Goal: Navigation & Orientation: Find specific page/section

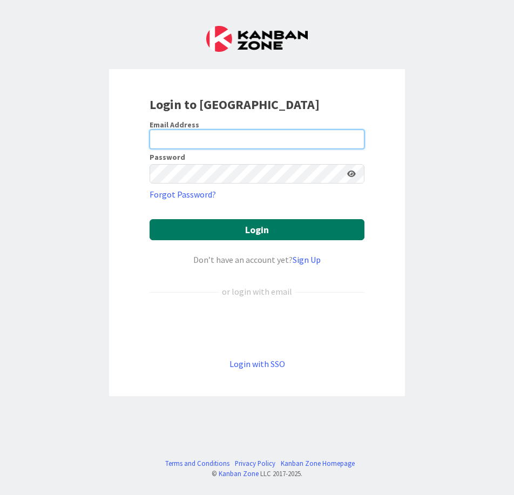
type input "[EMAIL_ADDRESS][PERSON_NAME][DOMAIN_NAME]"
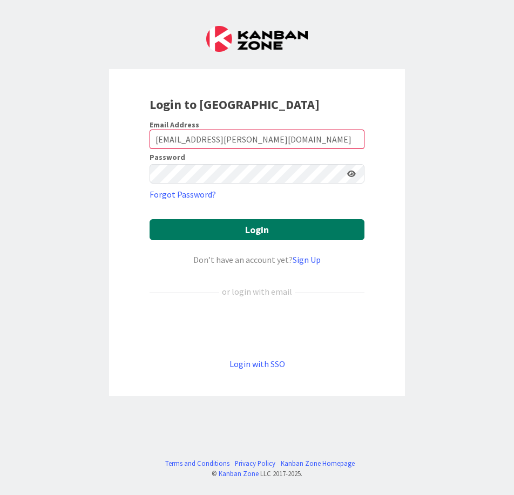
click at [262, 231] on button "Login" at bounding box center [256, 229] width 215 height 21
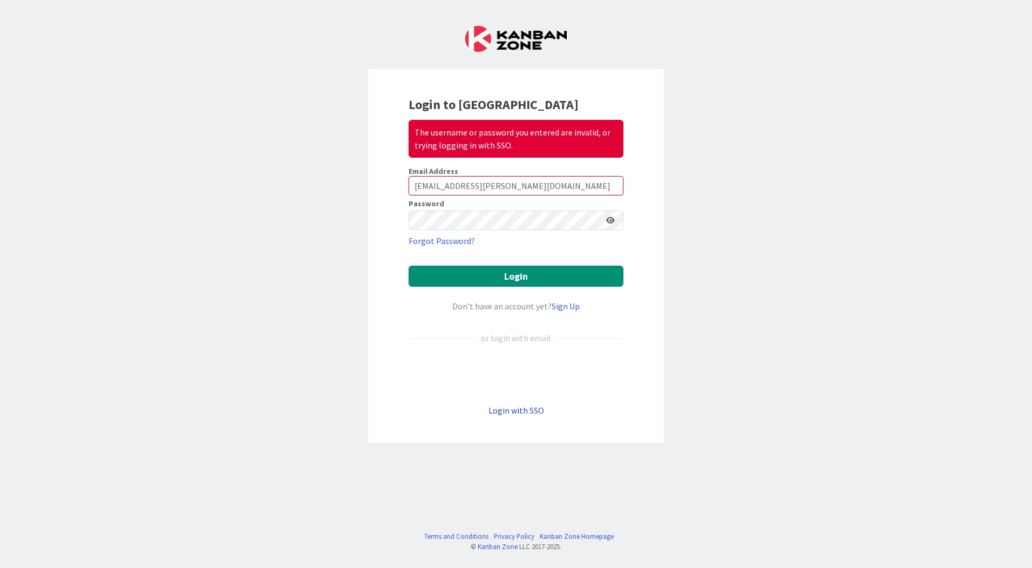
click at [513, 411] on link "Login with SSO" at bounding box center [516, 410] width 56 height 11
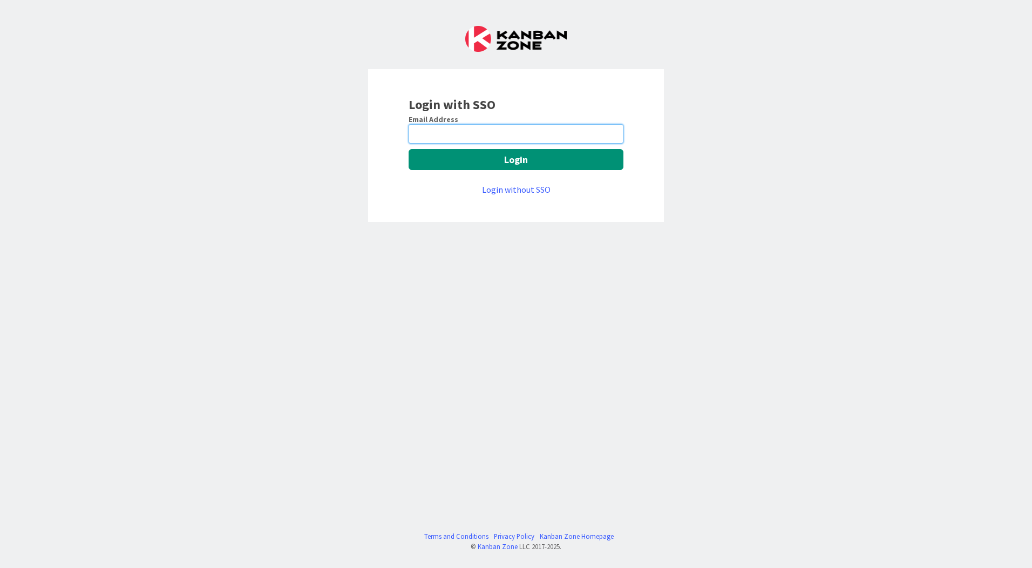
click at [513, 130] on input "email" at bounding box center [515, 133] width 215 height 19
type input "[EMAIL_ADDRESS][PERSON_NAME][DOMAIN_NAME]"
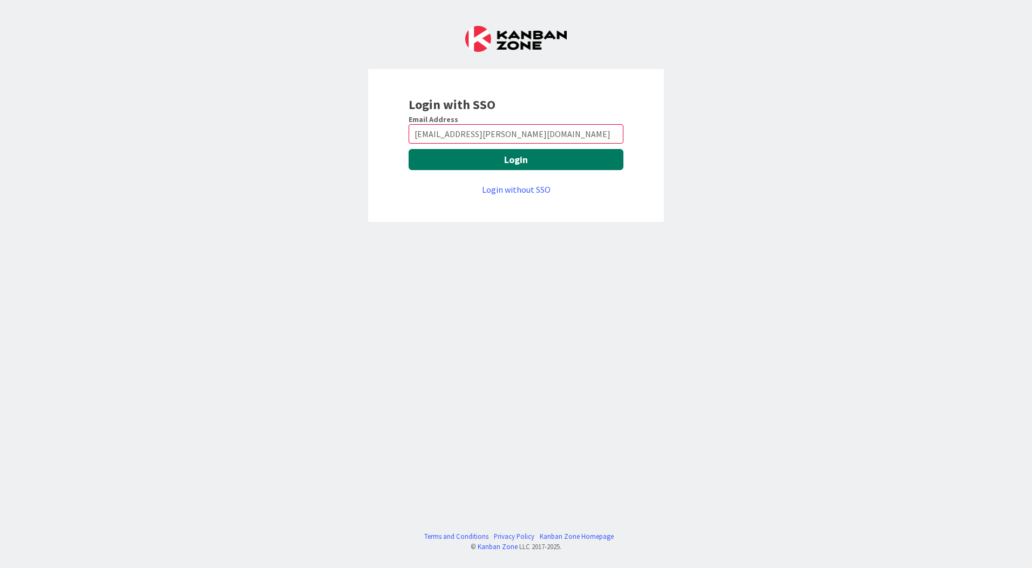
click at [513, 163] on button "Login" at bounding box center [515, 159] width 215 height 21
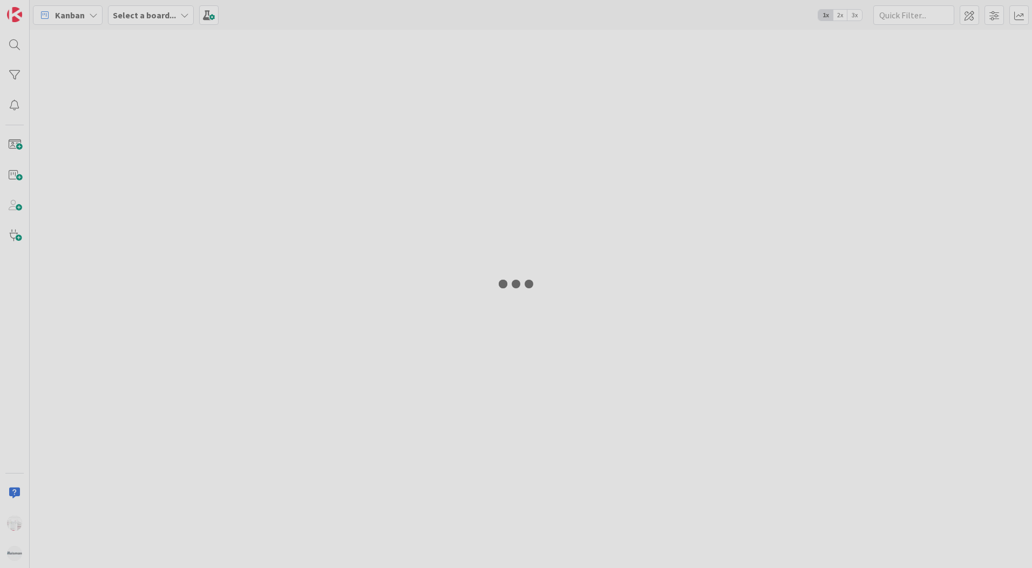
type input "WIP"
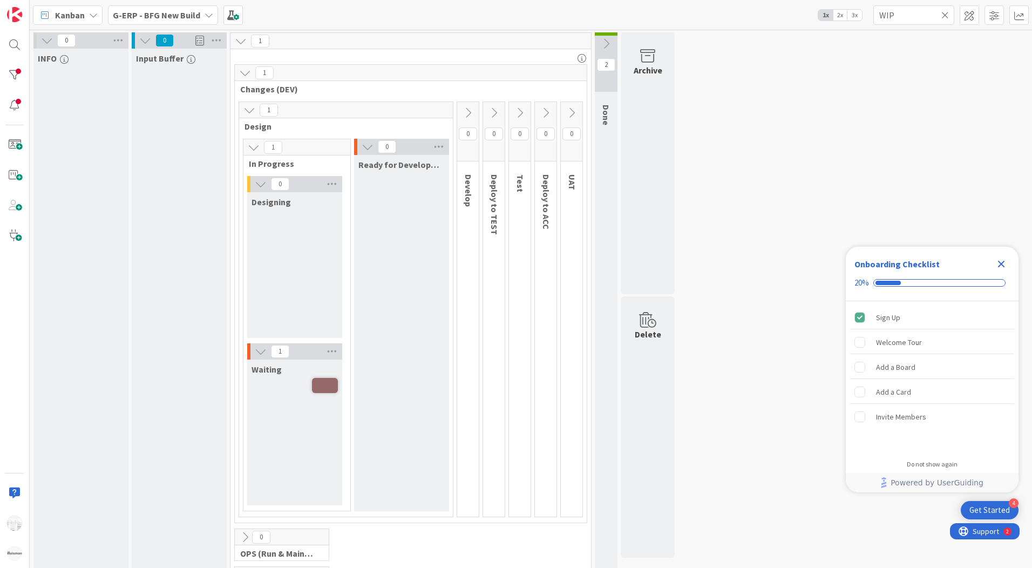
scroll to position [42, 0]
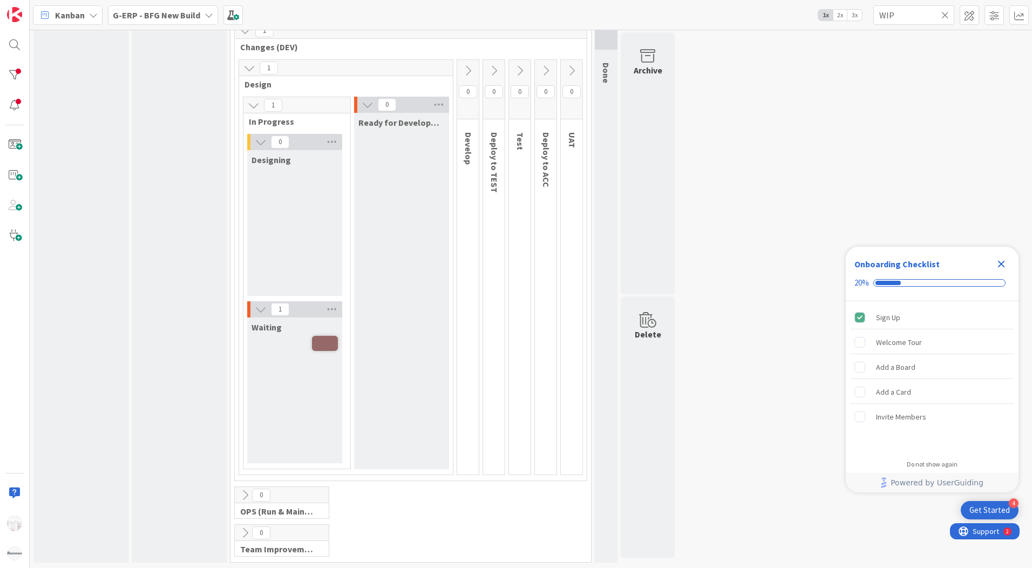
click at [283, 311] on span "1" at bounding box center [280, 309] width 18 height 13
click at [333, 343] on span at bounding box center [325, 343] width 26 height 15
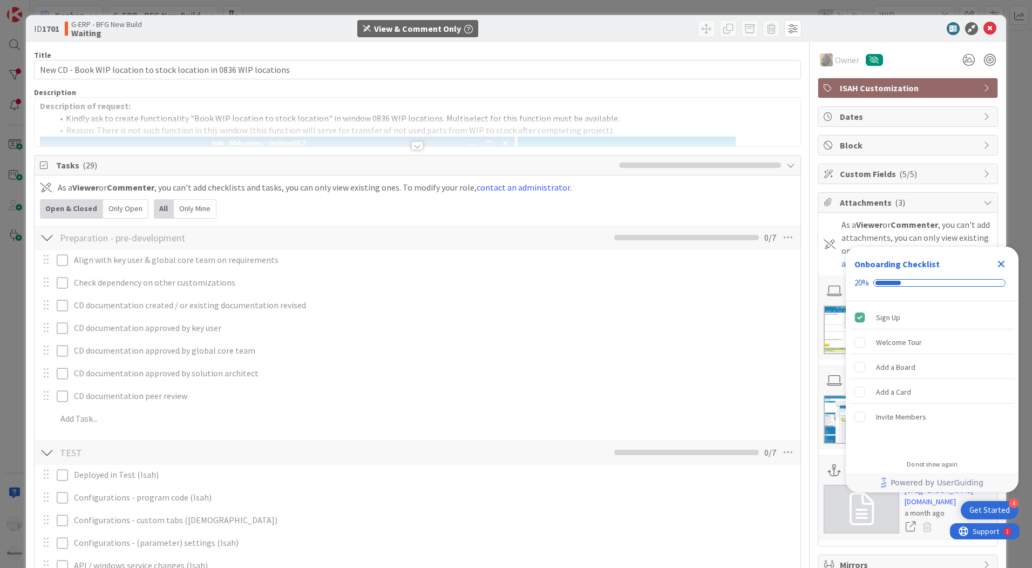
click at [623, 132] on div at bounding box center [418, 133] width 766 height 28
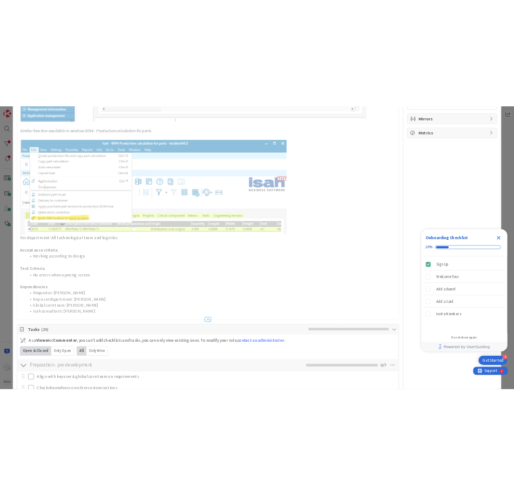
scroll to position [755, 0]
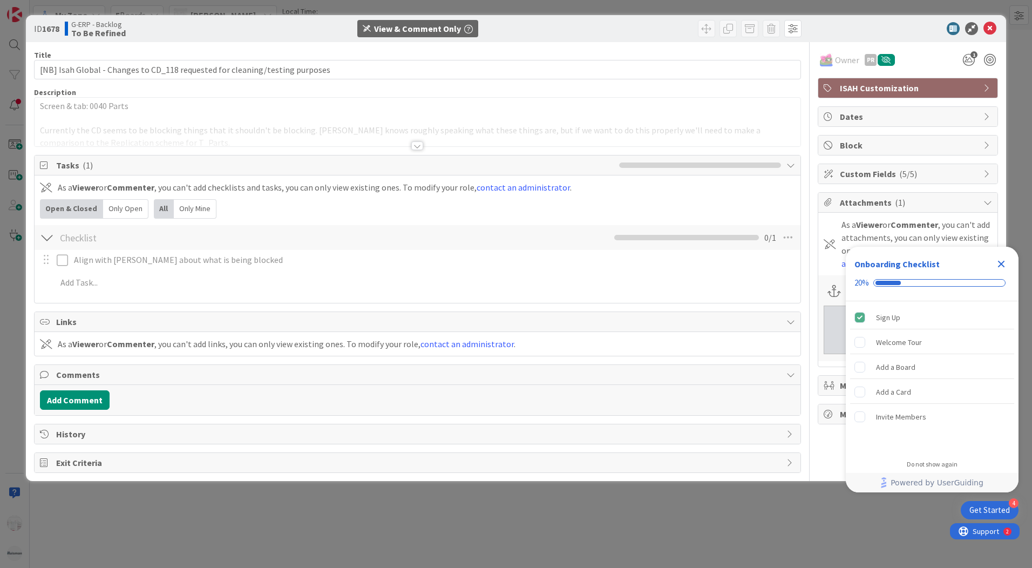
click at [420, 144] on div at bounding box center [417, 145] width 12 height 9
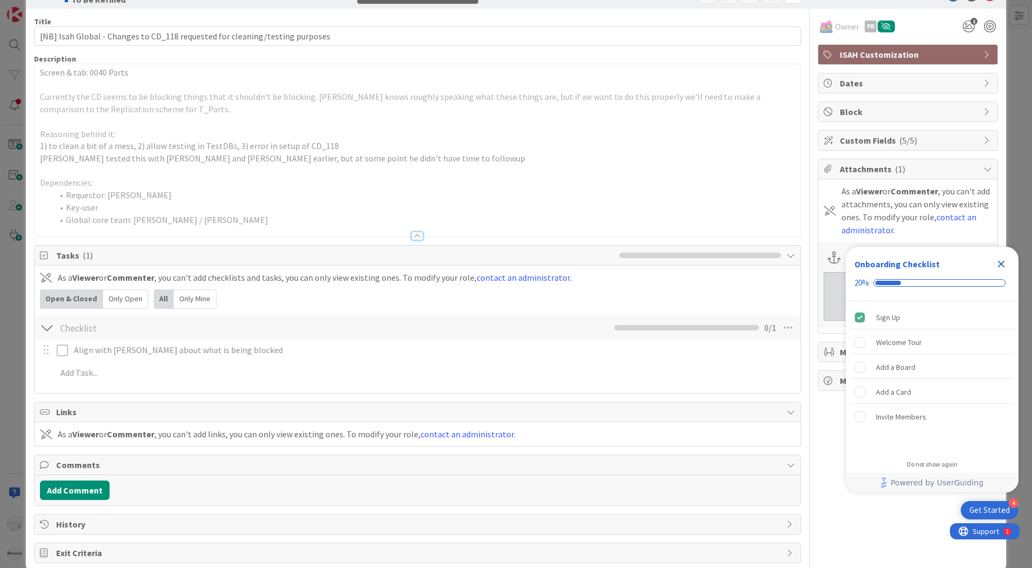
scroll to position [52, 0]
